Goal: Information Seeking & Learning: Learn about a topic

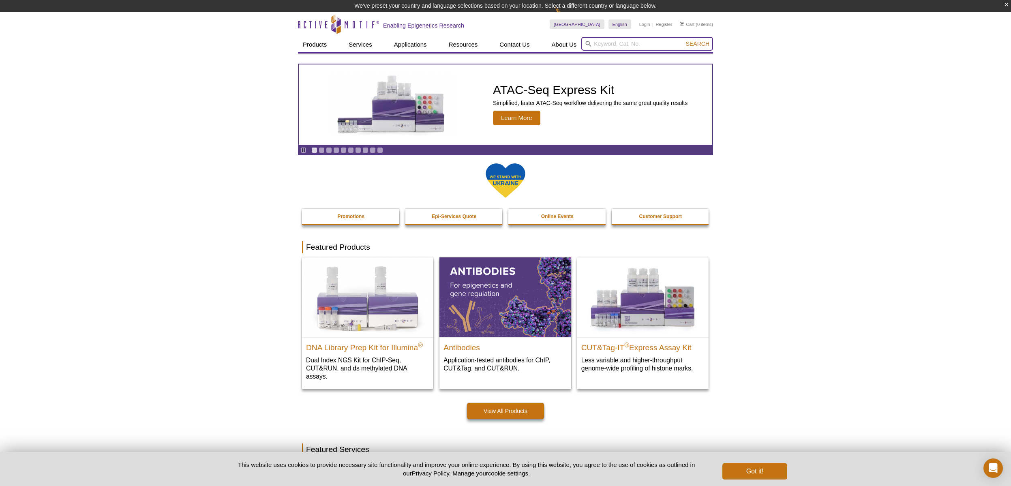
click at [607, 47] on input "search" at bounding box center [647, 44] width 132 height 14
type input "AMPK"
click at [684, 40] on button "Search" at bounding box center [698, 43] width 28 height 7
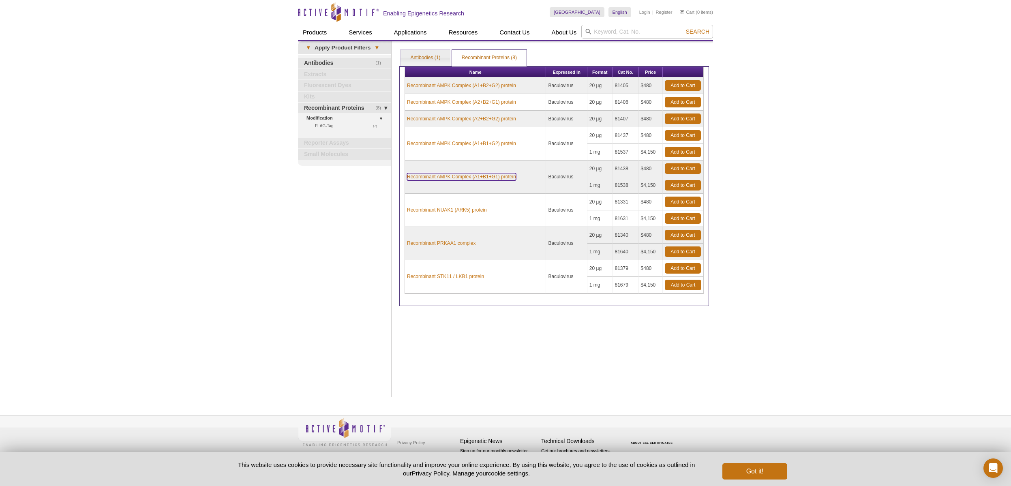
click at [481, 180] on link "Recombinant AMPK Complex (A1+B1+G1) protein" at bounding box center [461, 176] width 109 height 7
click at [457, 174] on link "Recombinant AMPK Complex (A1+B1+G1) protein" at bounding box center [461, 176] width 109 height 7
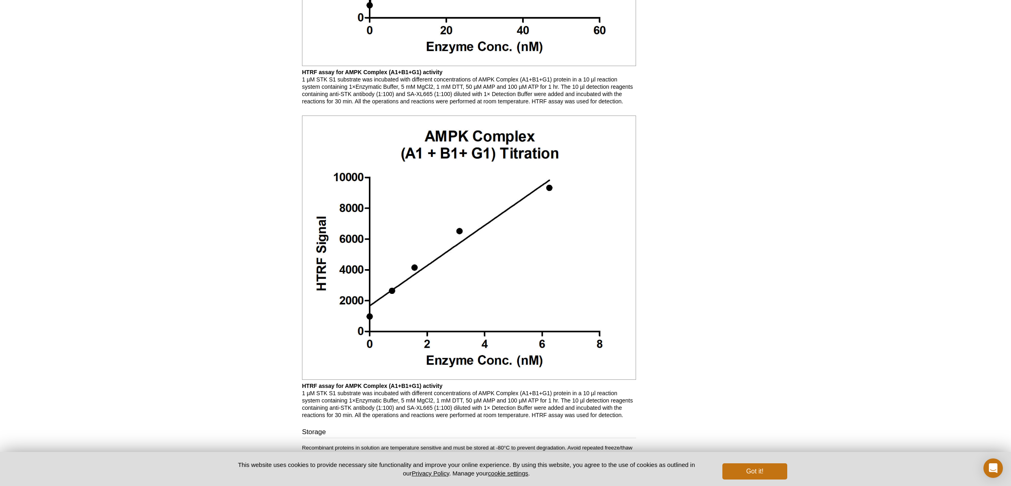
scroll to position [1012, 0]
